Goal: Task Accomplishment & Management: Complete application form

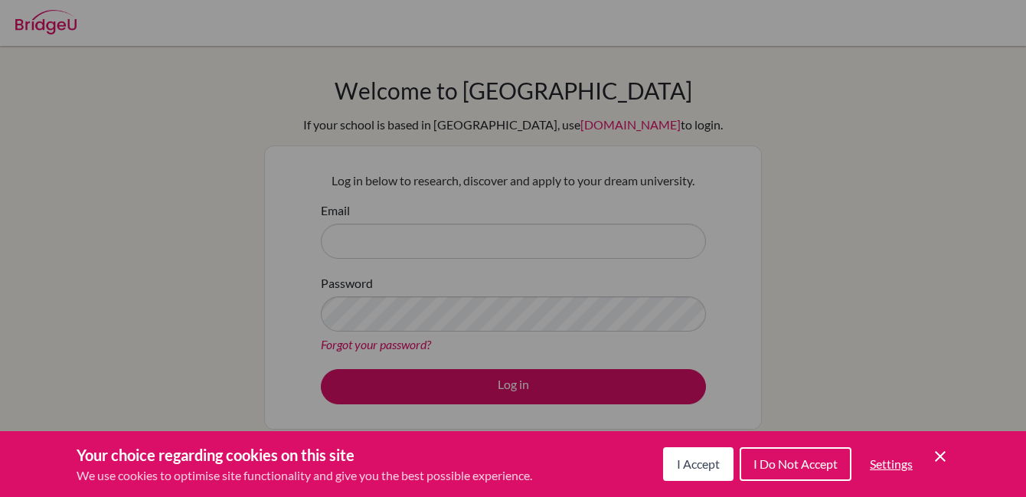
click at [716, 462] on span "I Accept" at bounding box center [698, 463] width 43 height 15
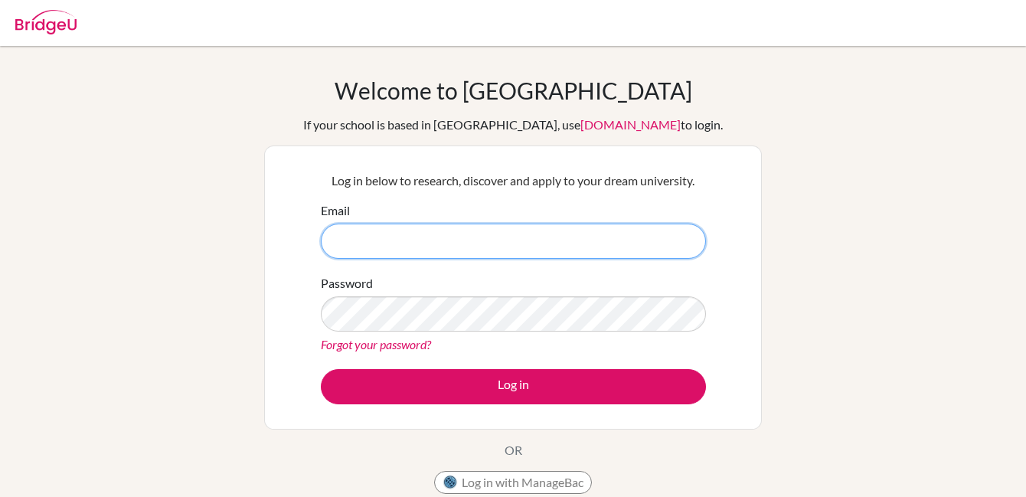
click at [518, 246] on input "Email" at bounding box center [513, 241] width 385 height 35
type input "[EMAIL_ADDRESS][DOMAIN_NAME]"
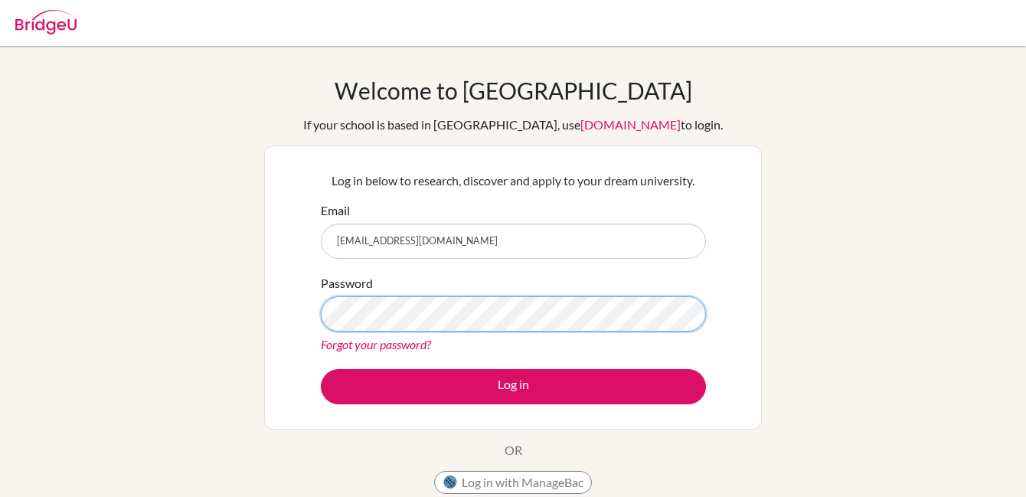
click at [321, 369] on button "Log in" at bounding box center [513, 386] width 385 height 35
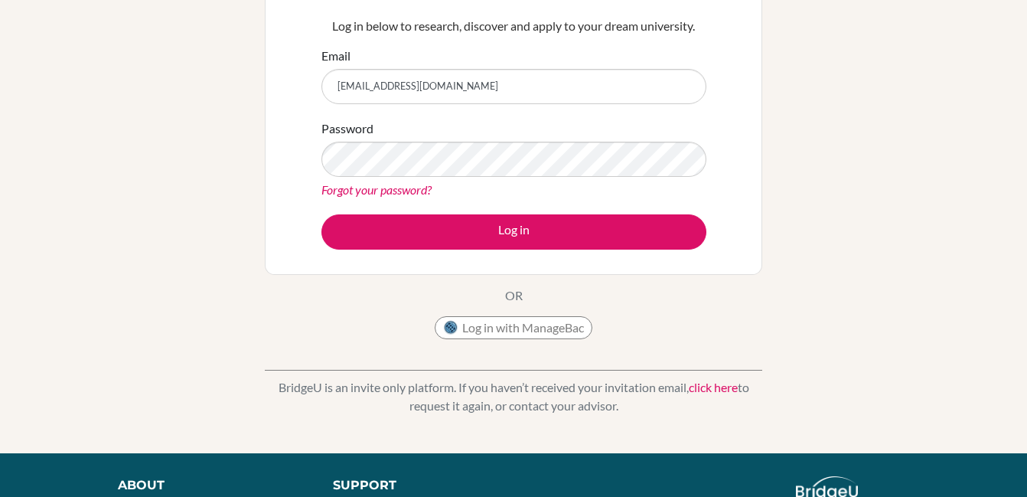
scroll to position [152, 0]
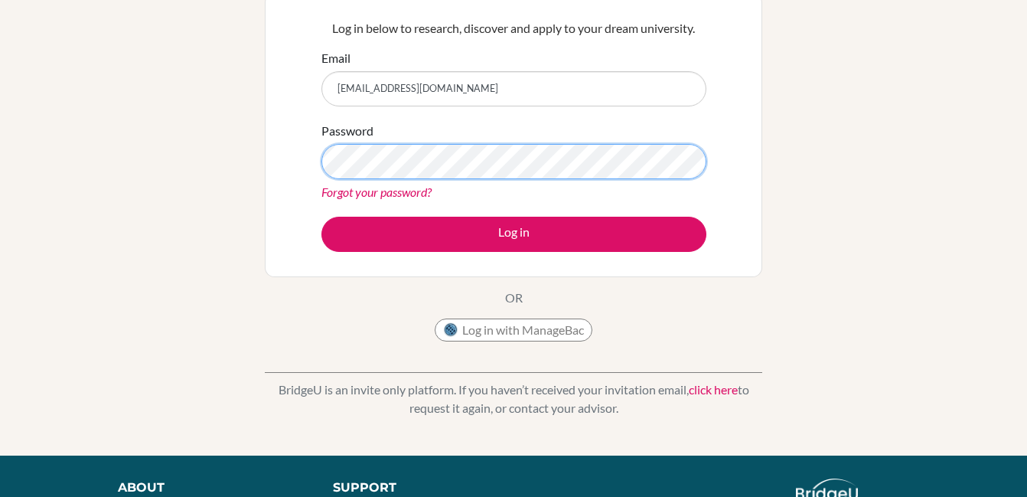
click at [321, 217] on button "Log in" at bounding box center [513, 234] width 385 height 35
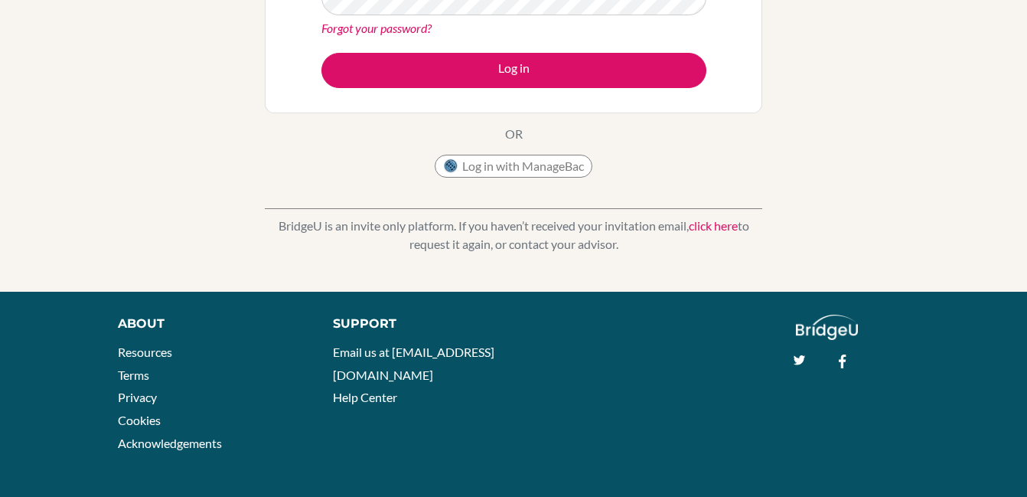
scroll to position [320, 0]
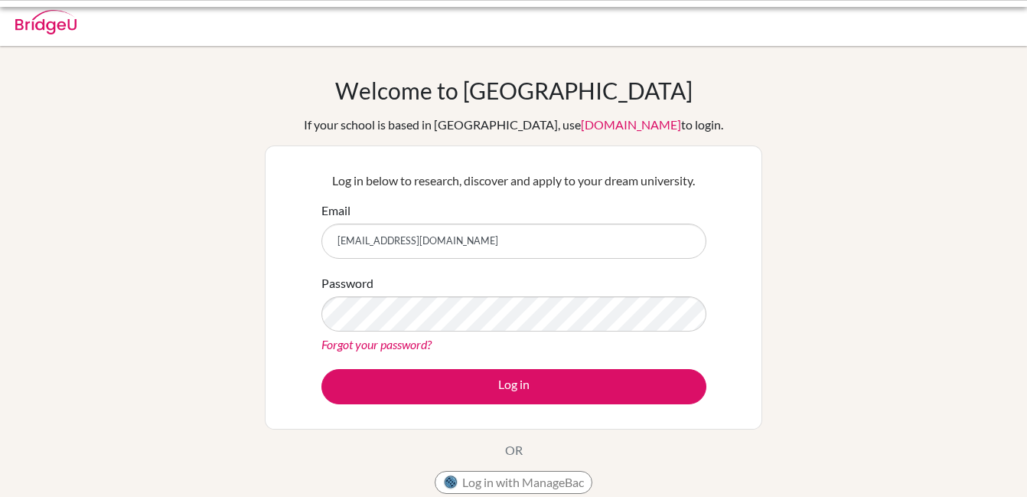
scroll to position [152, 0]
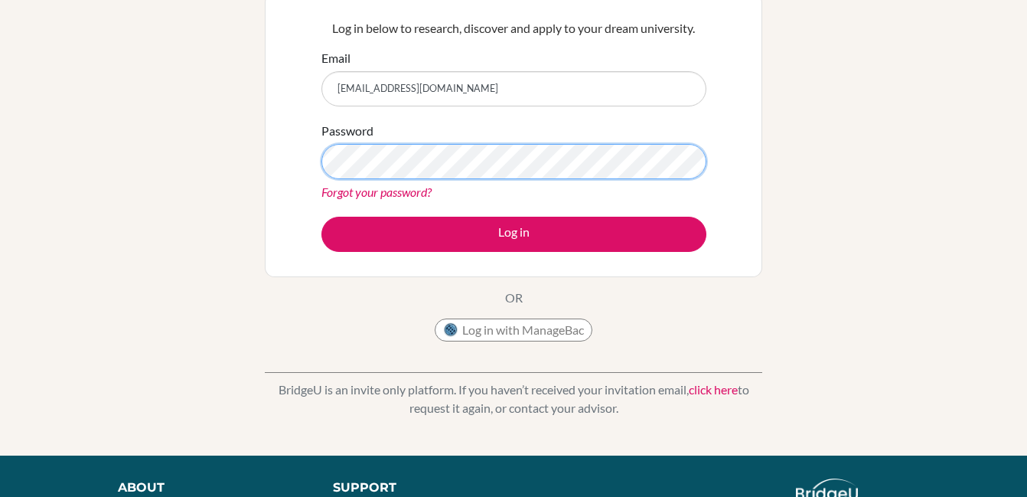
click at [321, 217] on button "Log in" at bounding box center [513, 234] width 385 height 35
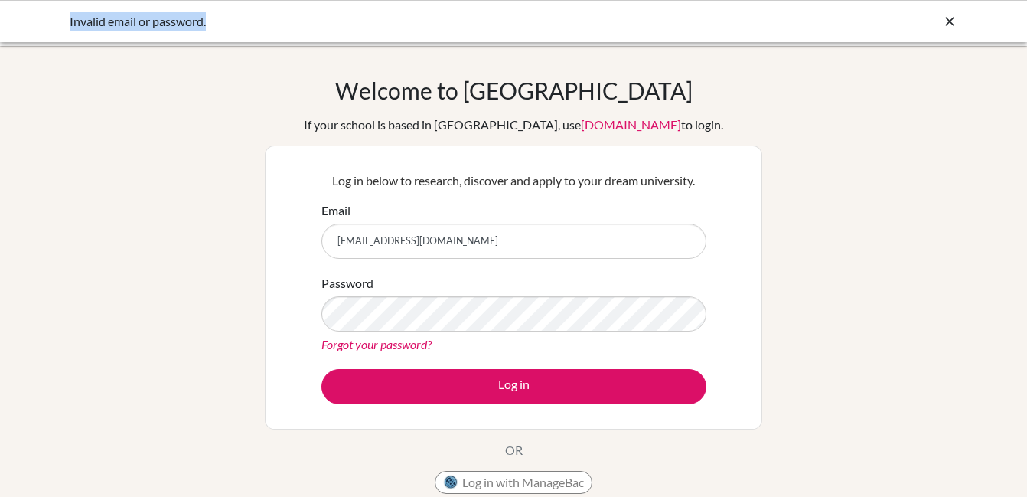
drag, startPoint x: 765, startPoint y: 10, endPoint x: 852, endPoint y: 134, distance: 151.6
click at [852, 134] on body "Invalid email or password. Your browser is not supported by BridgeU. Please use…" at bounding box center [513, 248] width 1027 height 497
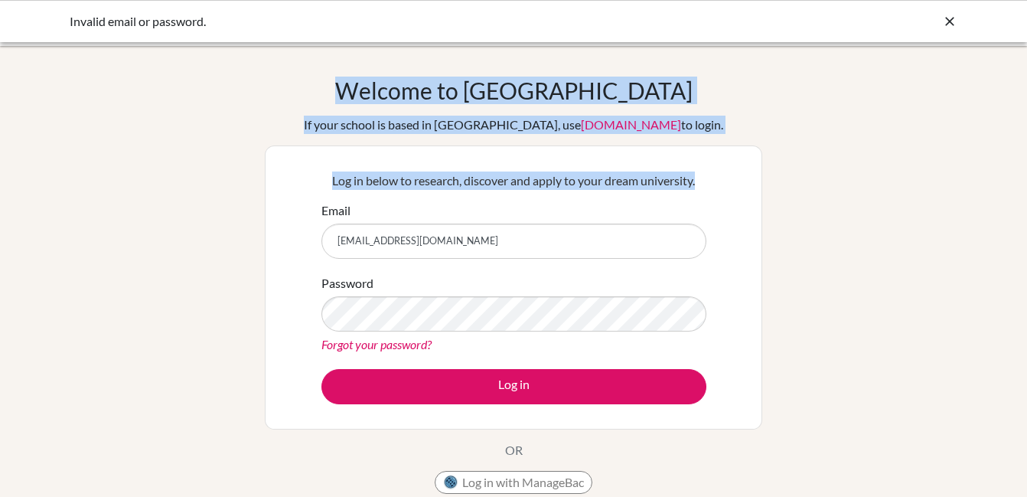
click at [927, 181] on div "Welcome to BridgeU If your school is based in China, use app.bridge-u.com.cn to…" at bounding box center [513, 327] width 1027 height 501
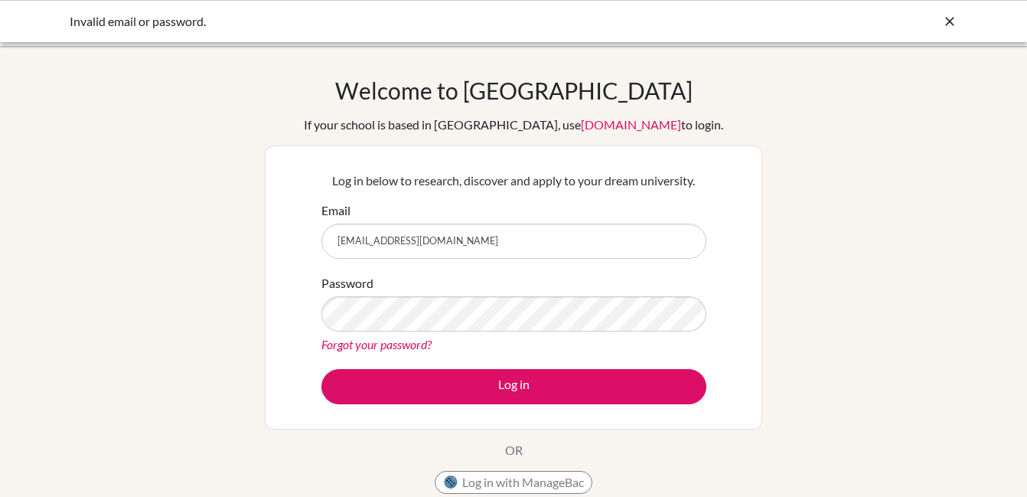
click at [429, 276] on div "Password Forgot your password?" at bounding box center [513, 314] width 385 height 80
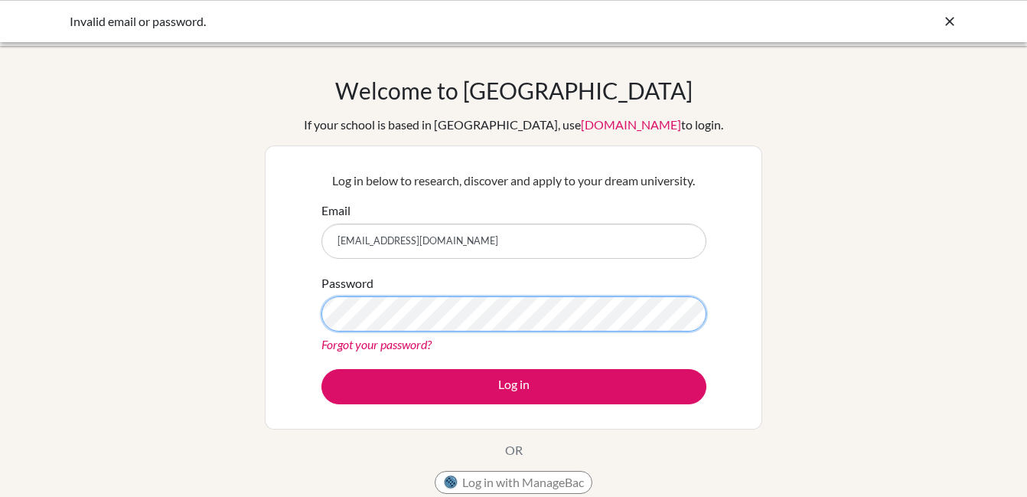
click at [321, 369] on button "Log in" at bounding box center [513, 386] width 385 height 35
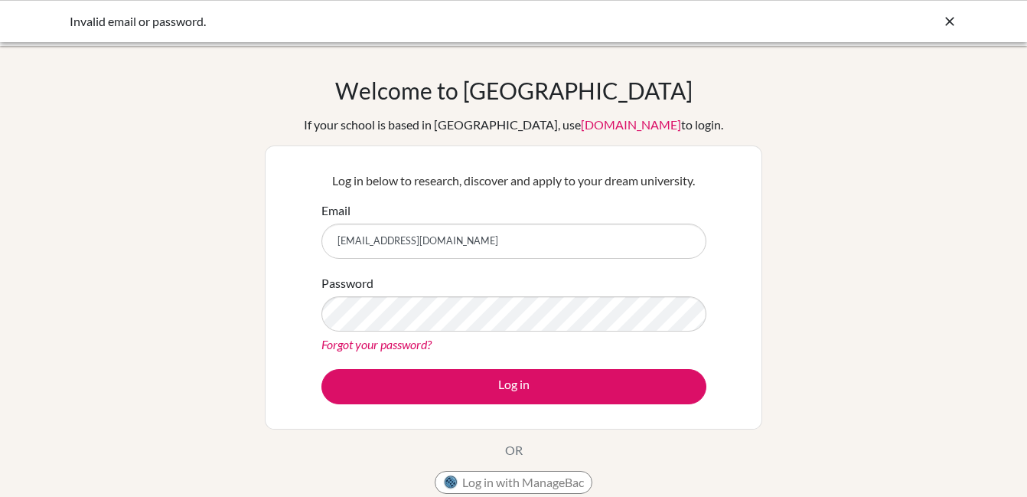
click at [948, 15] on icon at bounding box center [949, 21] width 15 height 15
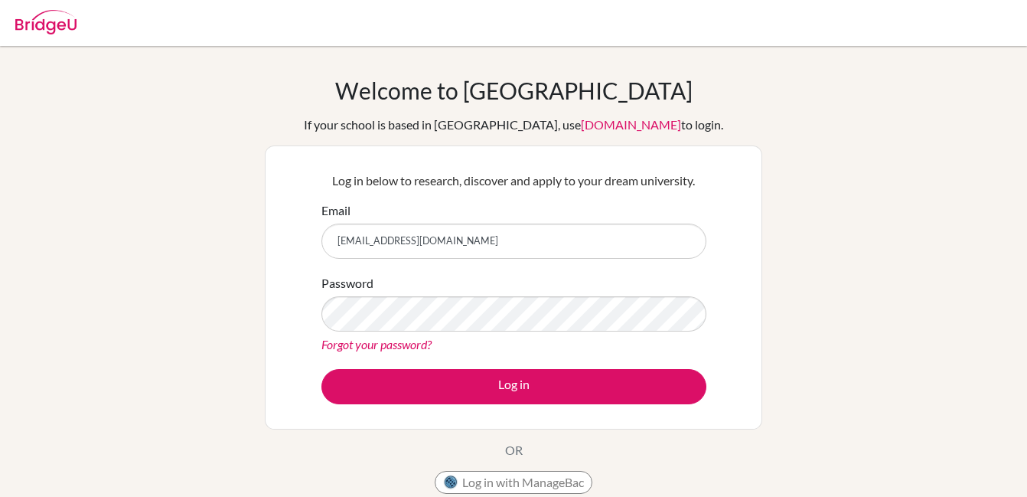
click at [386, 288] on div "Password Forgot your password?" at bounding box center [513, 314] width 385 height 80
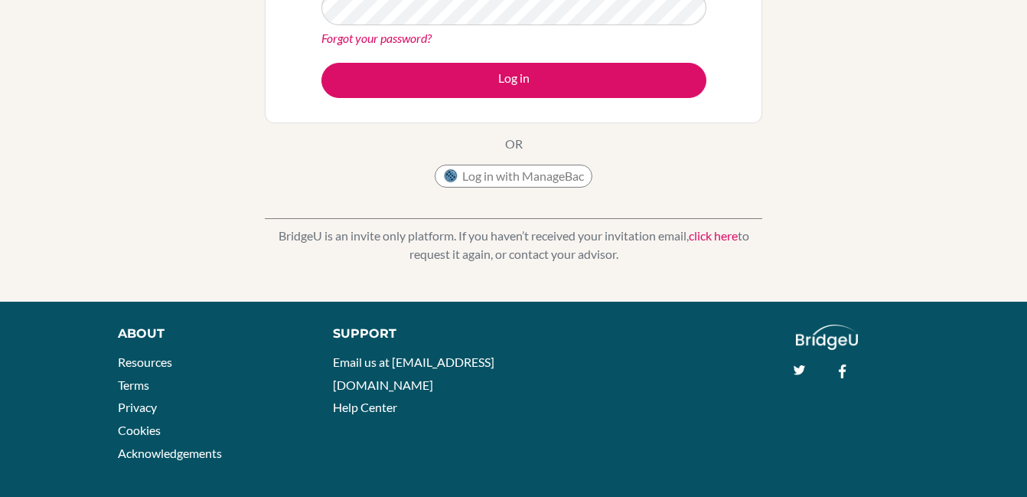
scroll to position [320, 0]
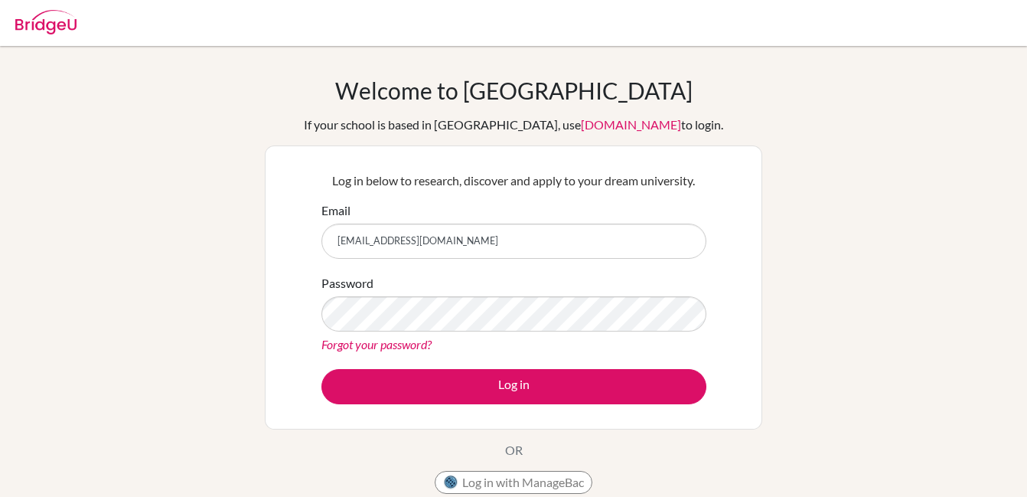
click at [417, 294] on div "Password Forgot your password?" at bounding box center [513, 314] width 385 height 80
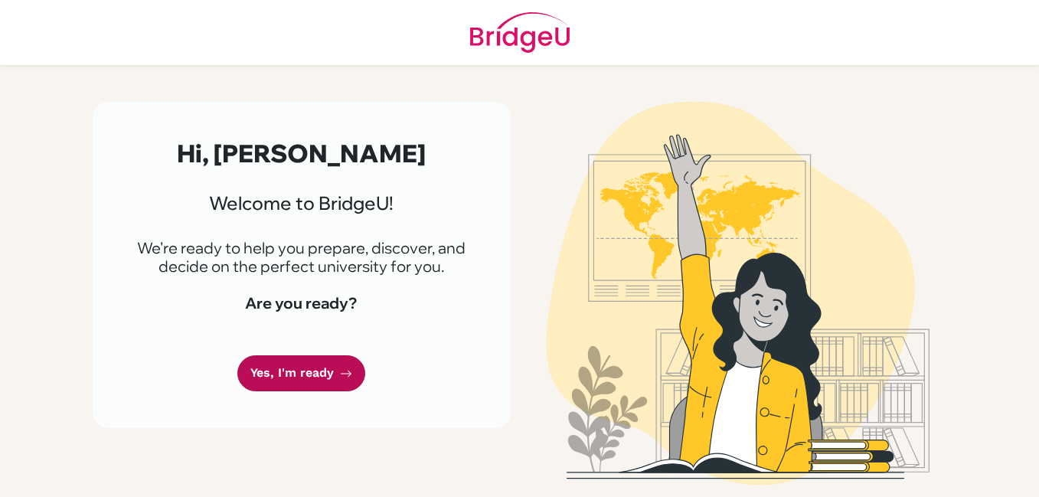
click at [346, 364] on link "Yes, I'm ready" at bounding box center [301, 373] width 128 height 36
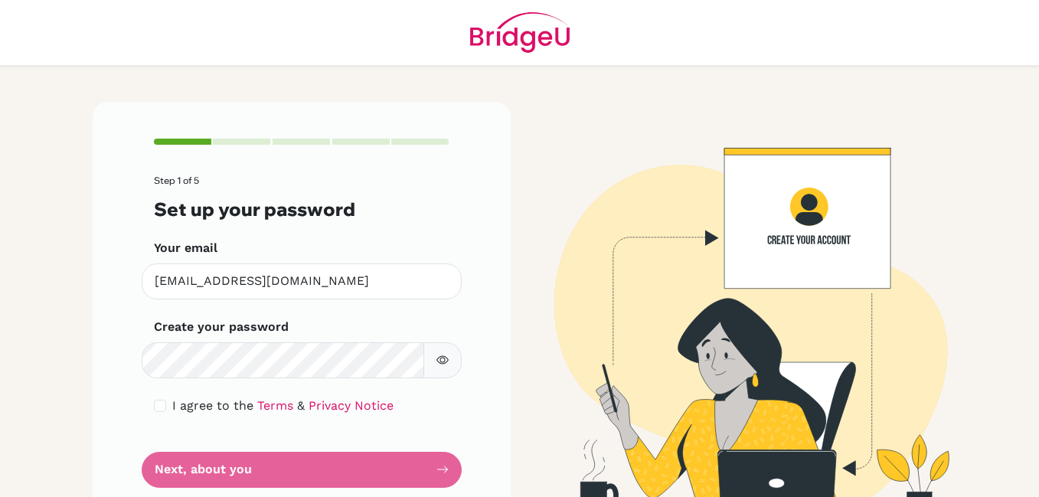
click at [436, 361] on icon "button" at bounding box center [442, 360] width 12 height 12
click at [154, 407] on input "checkbox" at bounding box center [160, 406] width 12 height 12
checkbox input "true"
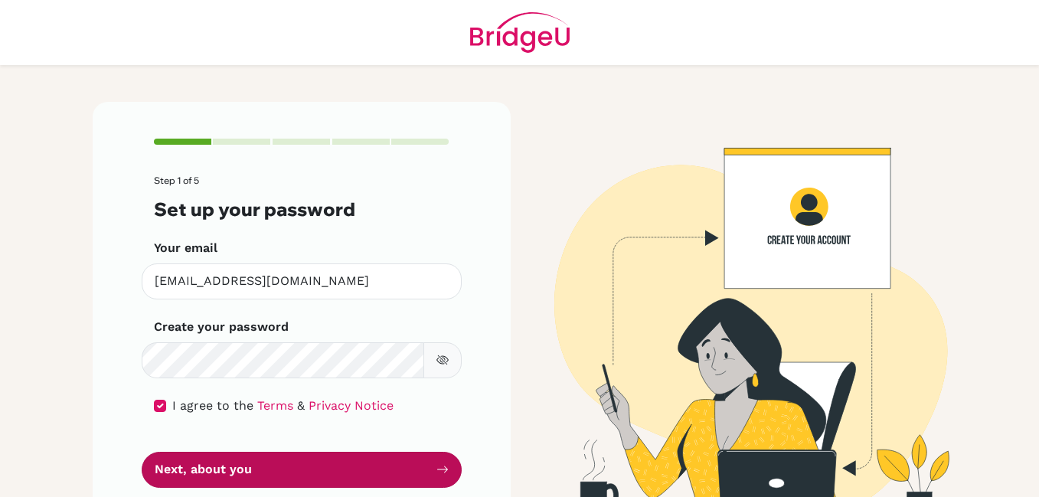
click at [207, 462] on button "Next, about you" at bounding box center [302, 470] width 320 height 36
click at [329, 460] on button "Next, about you" at bounding box center [302, 470] width 320 height 36
